Goal: Information Seeking & Learning: Check status

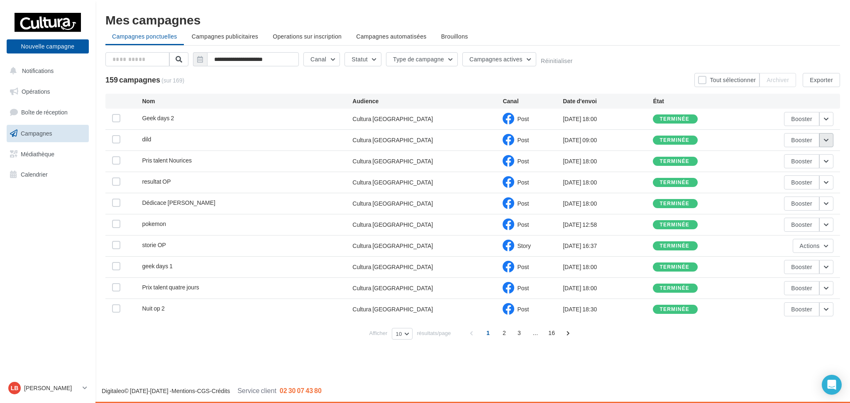
click at [822, 137] on button "button" at bounding box center [826, 140] width 14 height 14
click at [799, 157] on button "Voir les résultats" at bounding box center [791, 160] width 83 height 22
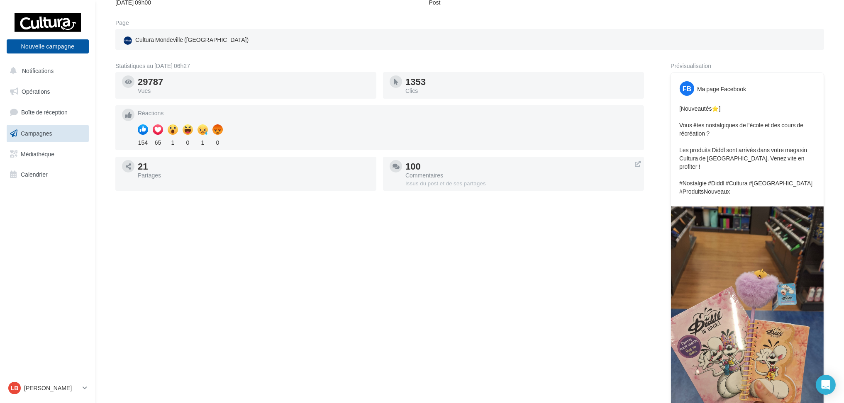
scroll to position [92, 0]
drag, startPoint x: 134, startPoint y: 142, endPoint x: 217, endPoint y: 145, distance: 82.6
click at [217, 145] on div "Réactions 154 65 1 0 1 0" at bounding box center [379, 129] width 515 height 38
click at [383, 215] on div "Statistiques au [DATE] 06h27 29787 Vues 1353 Clics Réactions 154 65 1 0 1 0 21 …" at bounding box center [379, 277] width 529 height 426
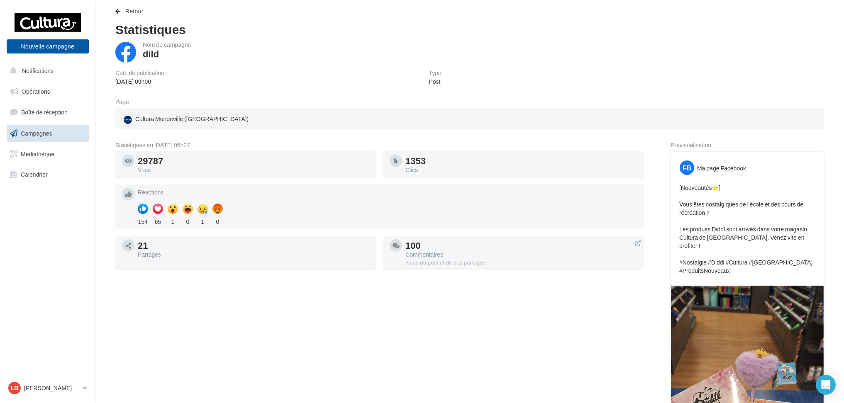
scroll to position [13, 0]
click at [117, 12] on span "button" at bounding box center [117, 12] width 5 height 6
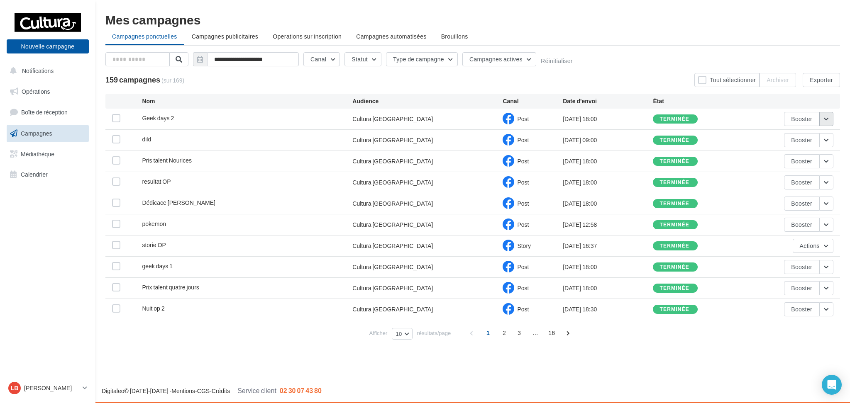
click at [827, 120] on button "button" at bounding box center [826, 119] width 14 height 14
click at [809, 134] on button "Voir les résultats" at bounding box center [791, 139] width 83 height 22
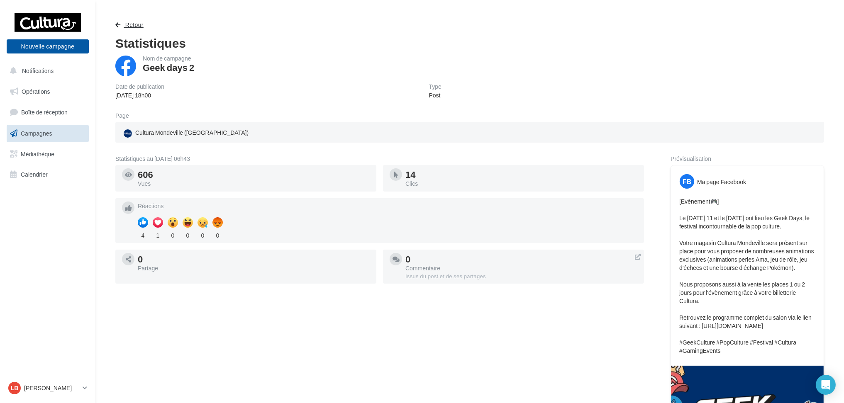
click at [121, 23] on button "Retour" at bounding box center [131, 25] width 32 height 10
